Goal: Information Seeking & Learning: Learn about a topic

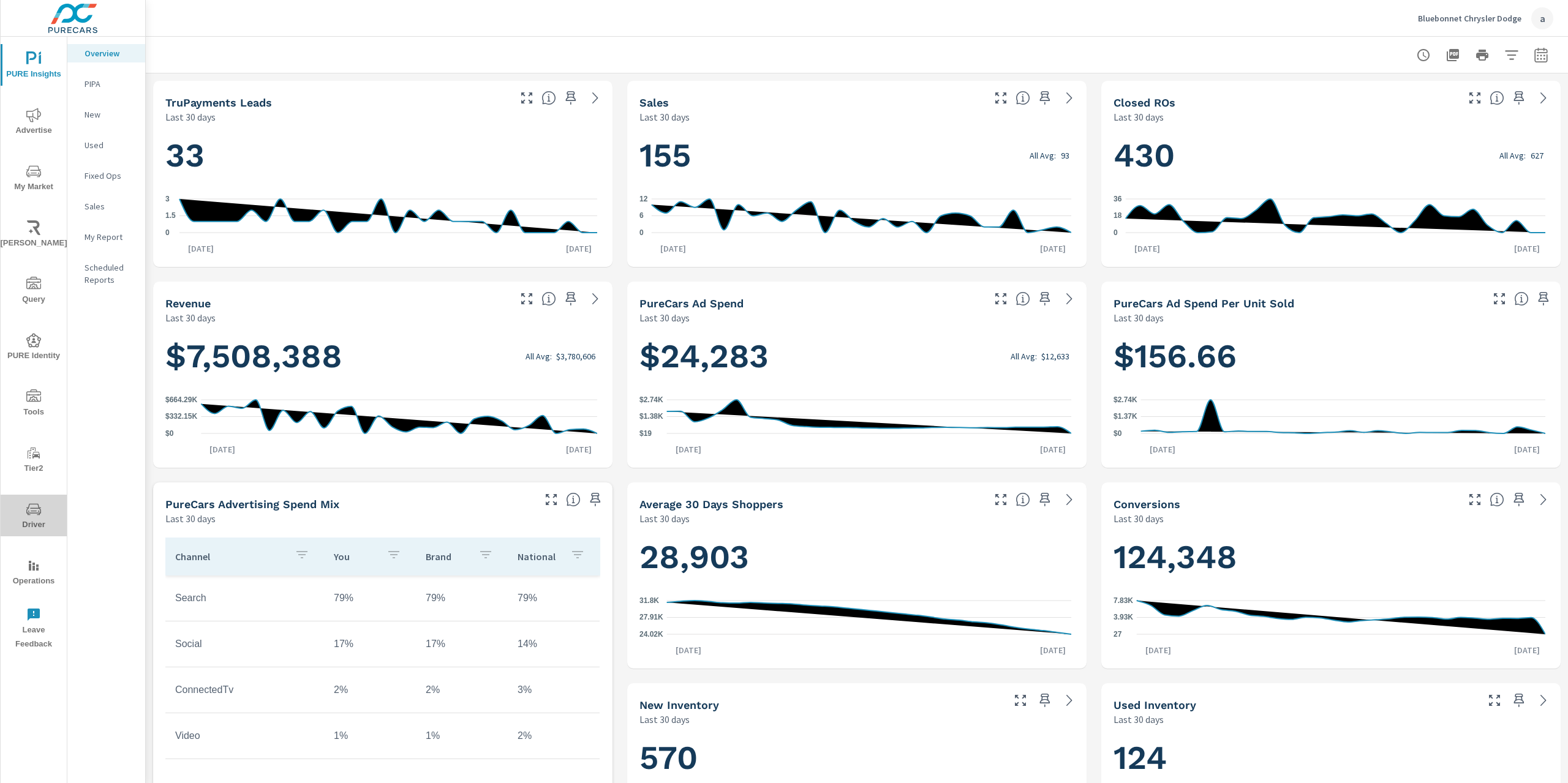
click at [38, 507] on icon "nav menu" at bounding box center [34, 509] width 15 height 11
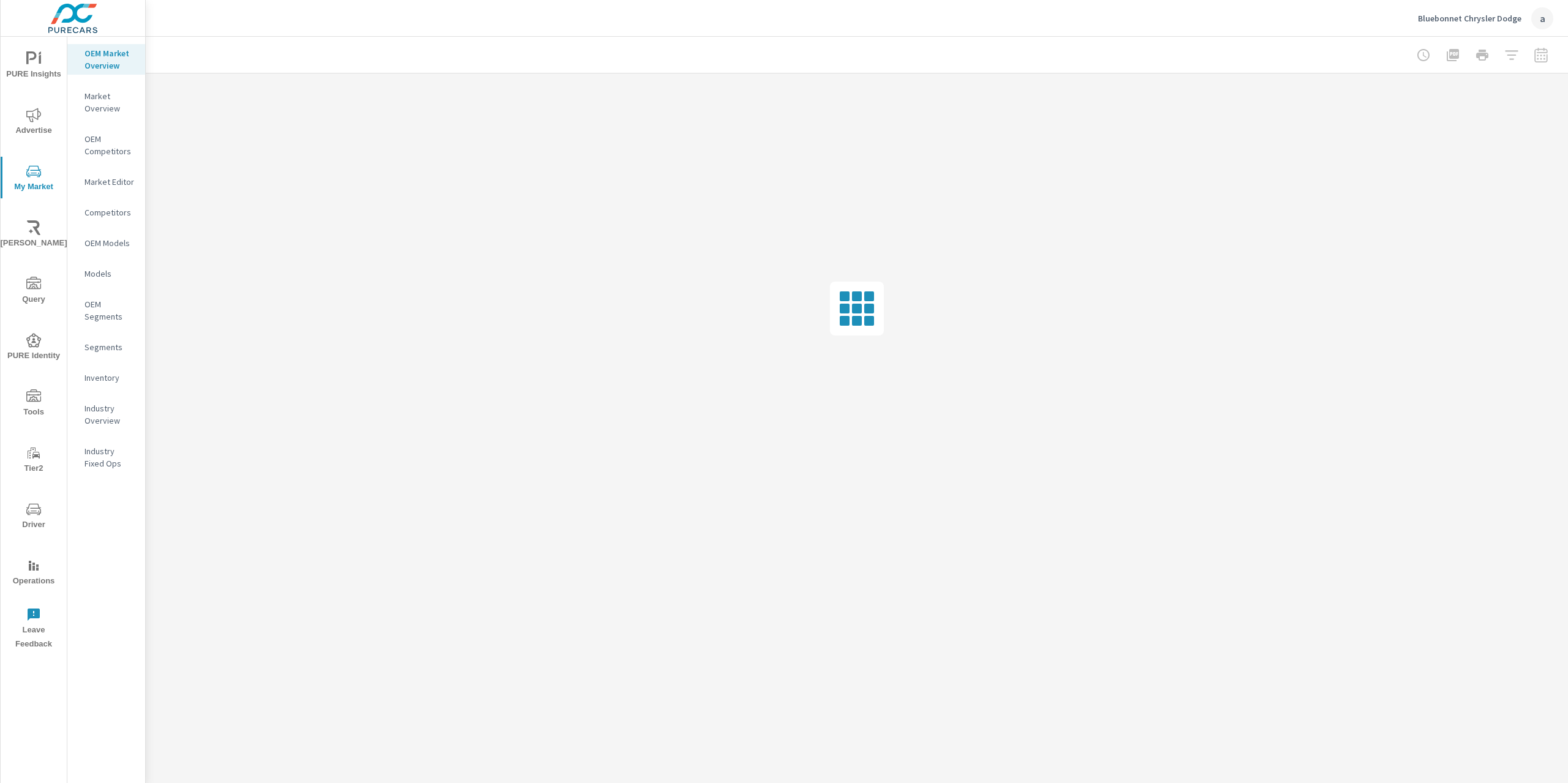
click at [91, 420] on p "Industry Overview" at bounding box center [109, 415] width 51 height 24
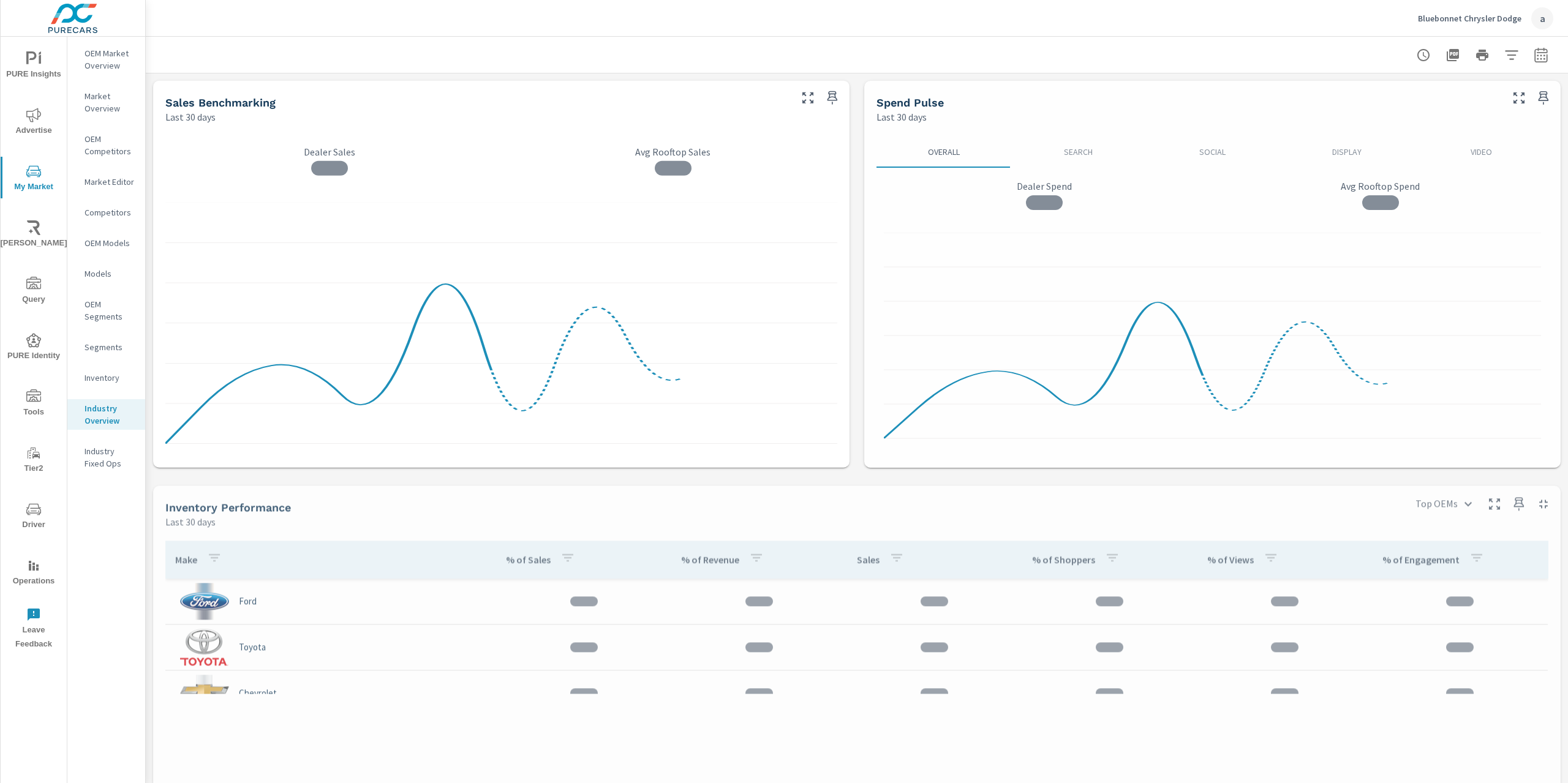
scroll to position [46, 0]
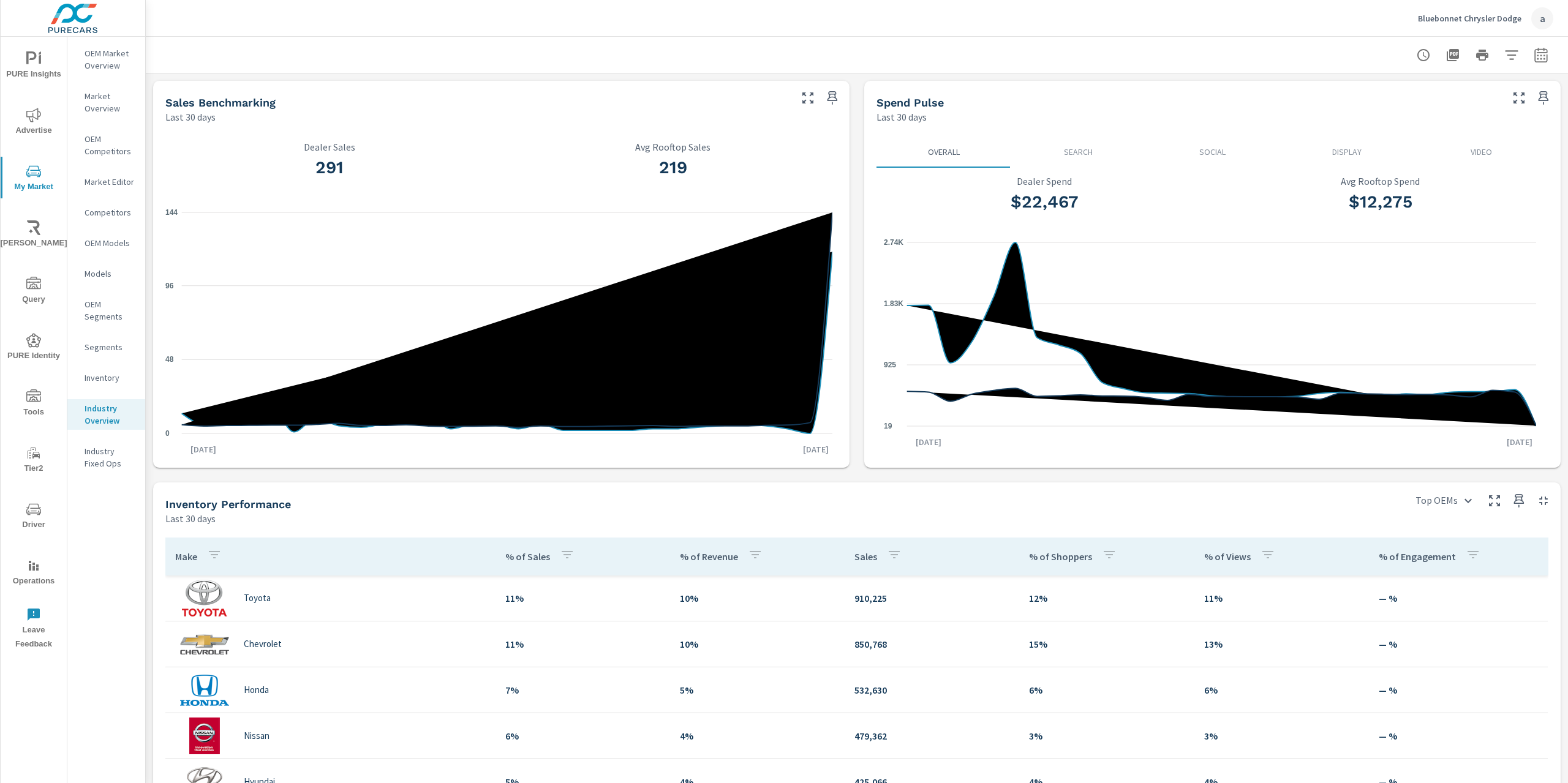
click at [735, 317] on icon at bounding box center [507, 319] width 650 height 215
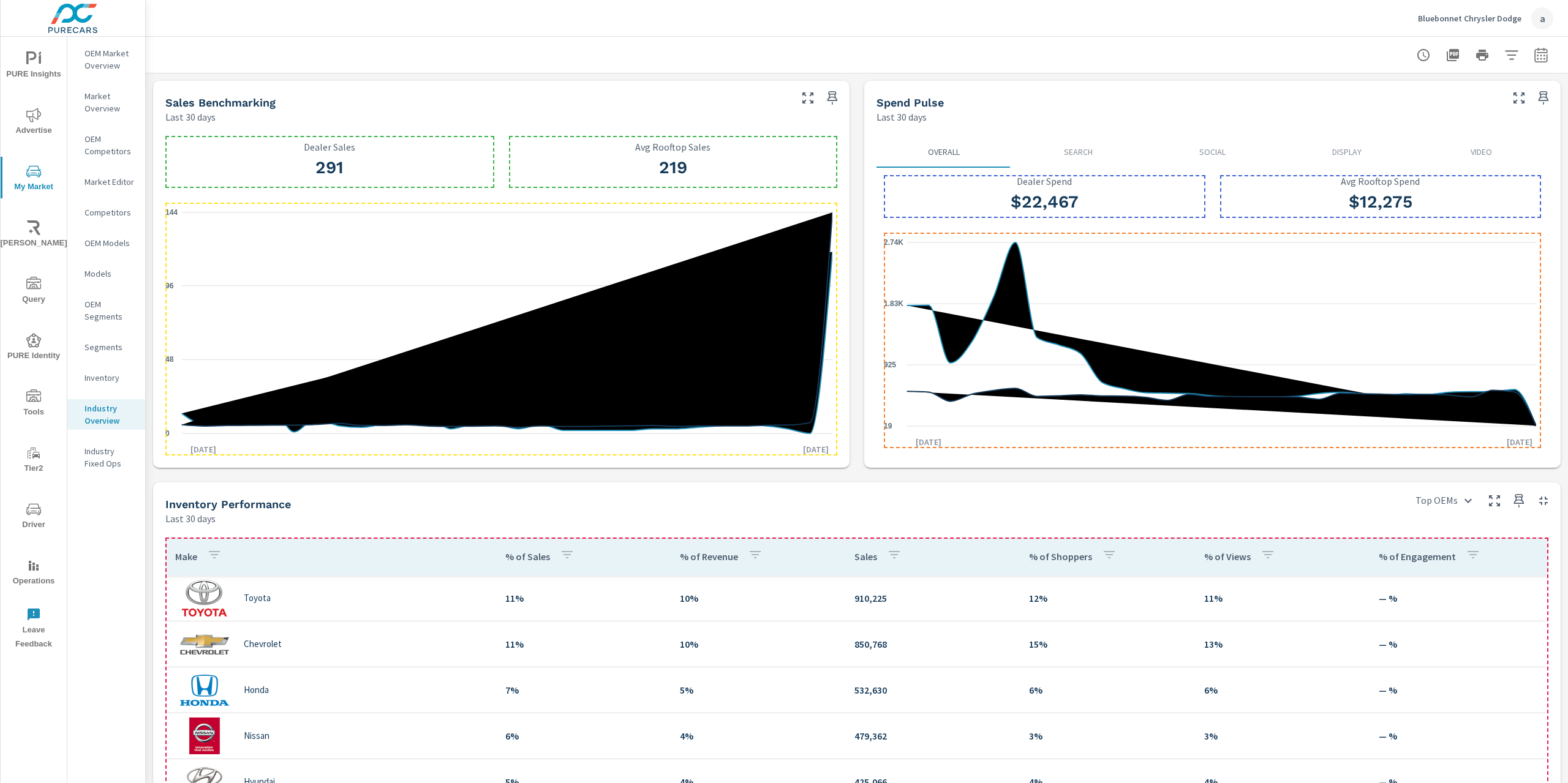
click at [756, 213] on icon "0 48 96 144" at bounding box center [499, 322] width 667 height 240
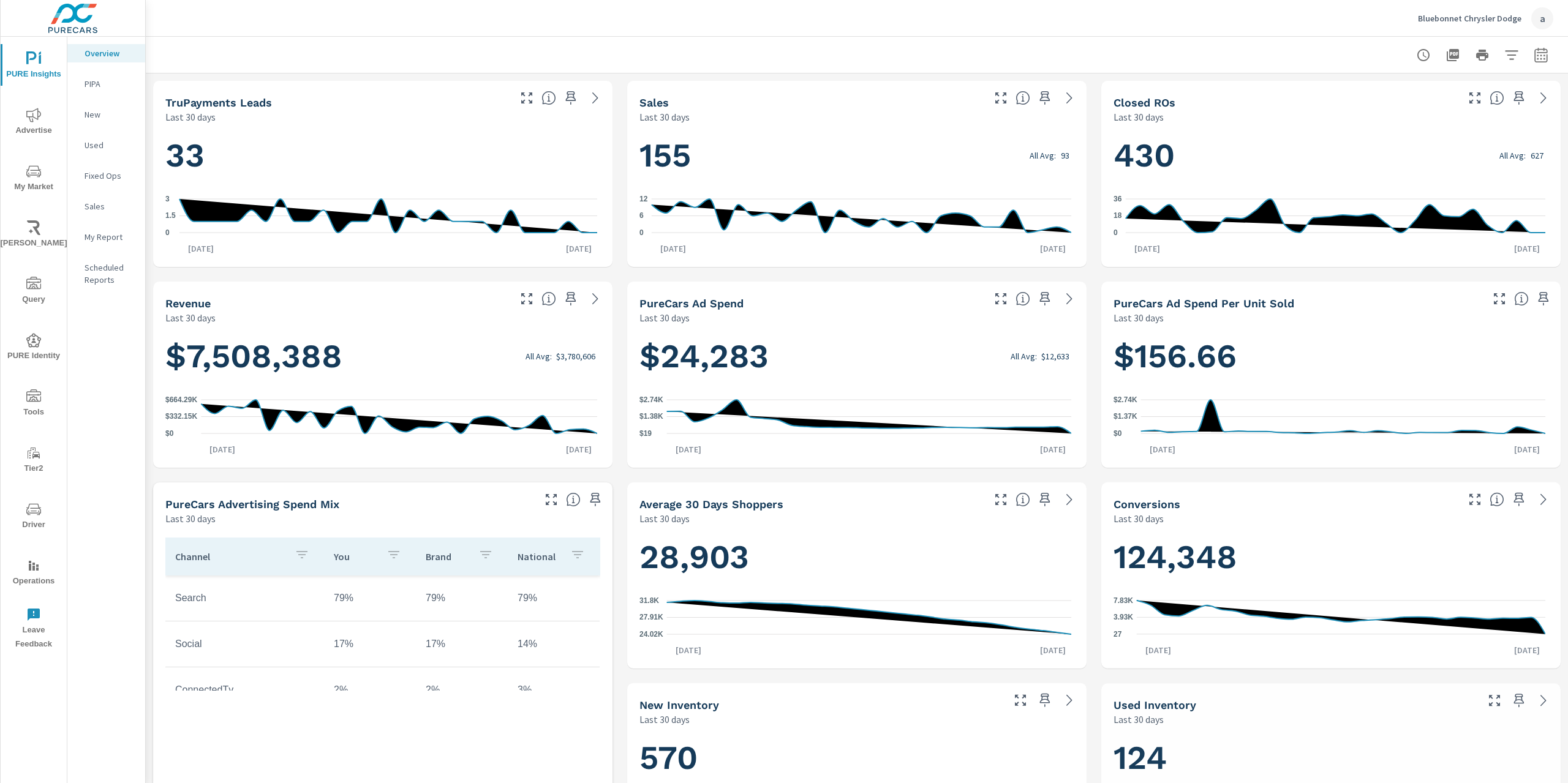
click at [32, 228] on icon "nav menu" at bounding box center [34, 228] width 15 height 15
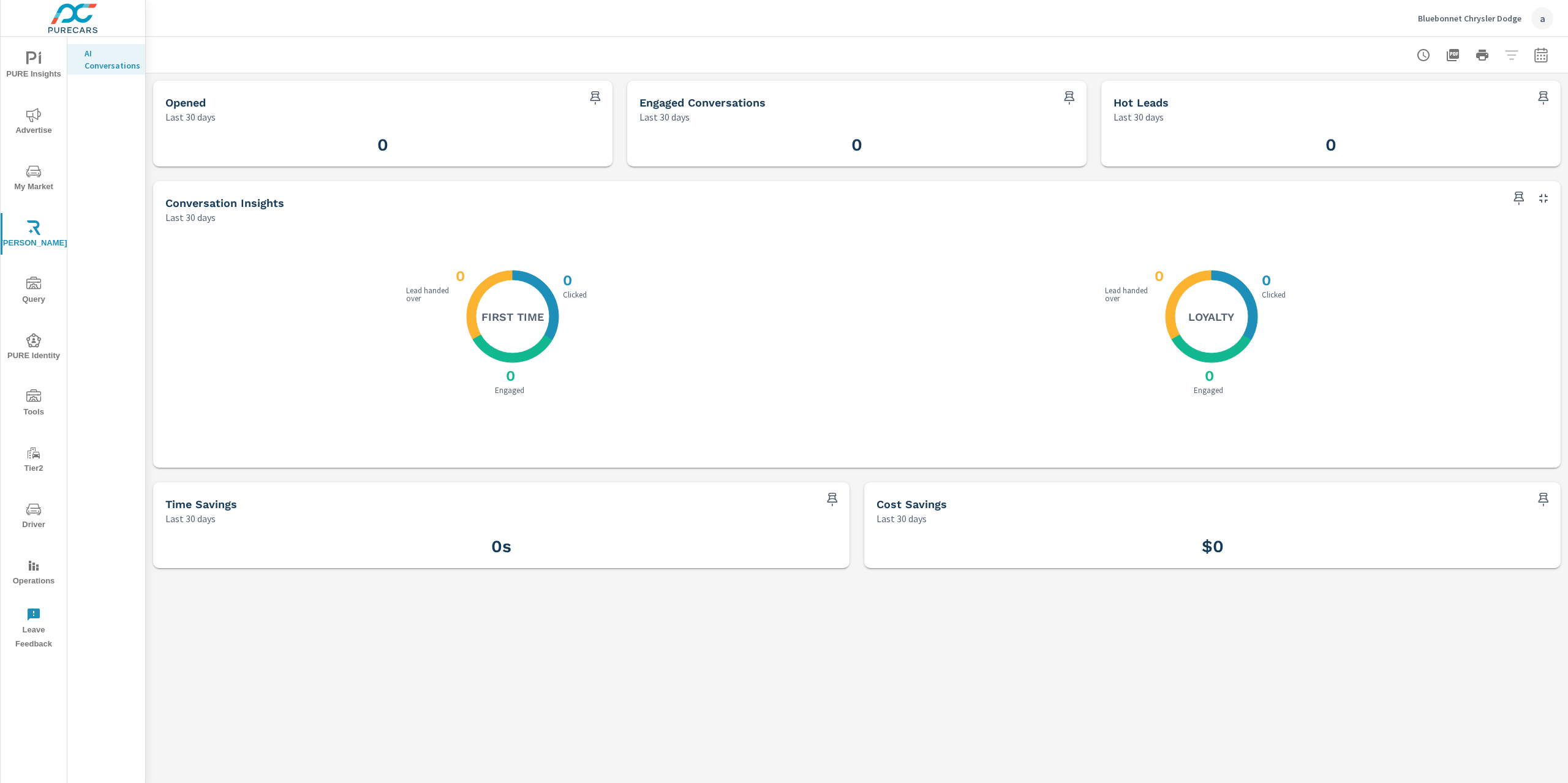
click at [38, 360] on span "PURE Identity" at bounding box center [33, 347] width 59 height 30
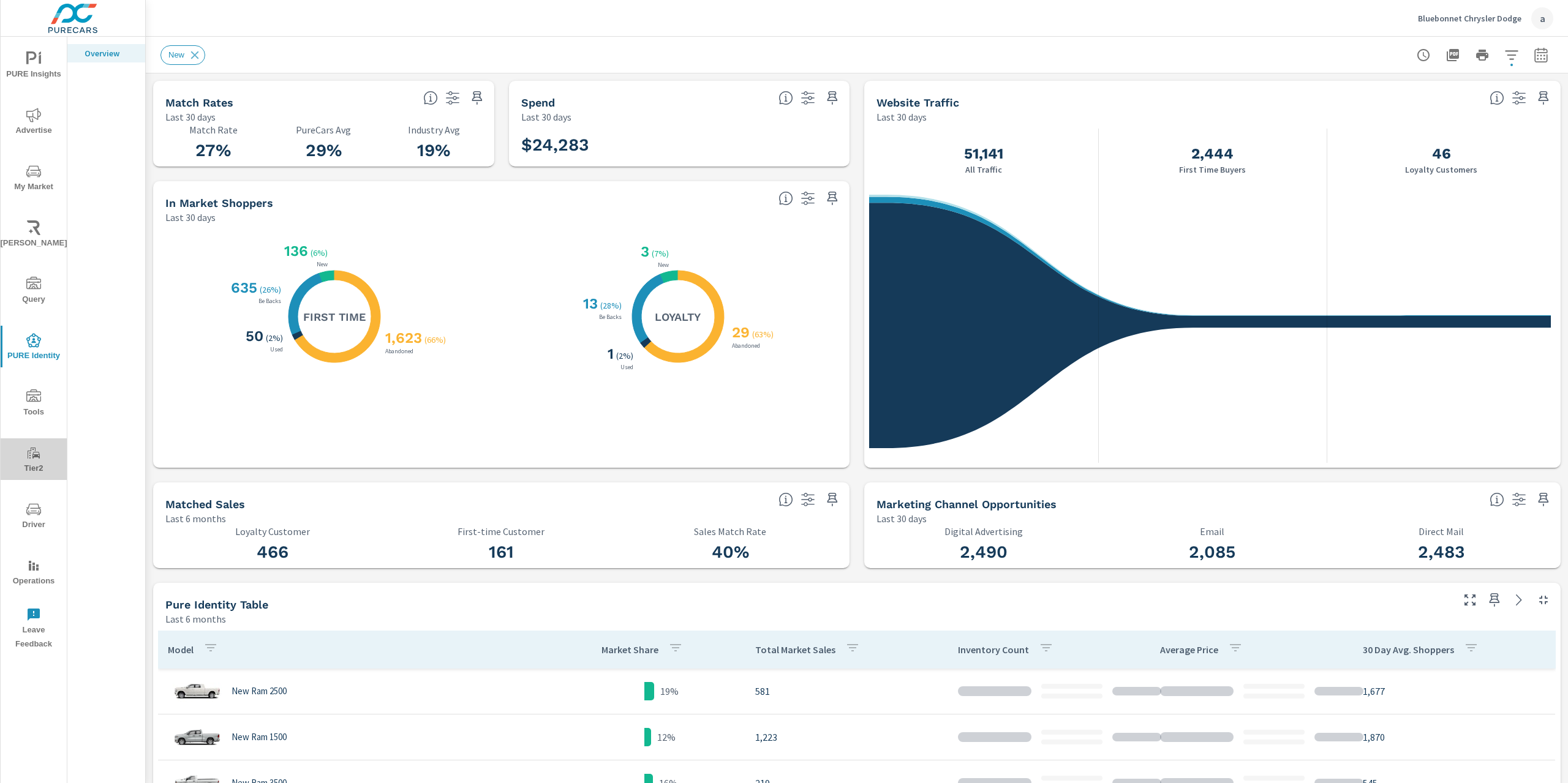
click at [26, 461] on span "Tier2" at bounding box center [33, 461] width 59 height 30
